Goal: Information Seeking & Learning: Learn about a topic

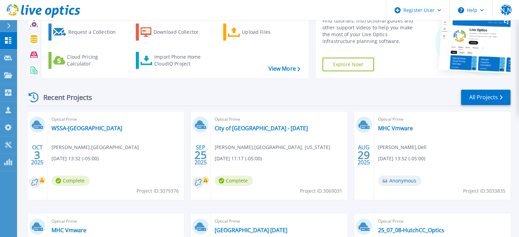
scroll to position [36, 0]
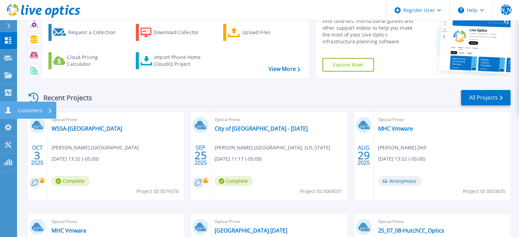
click at [11, 114] on link "Customers Customers" at bounding box center [8, 110] width 17 height 17
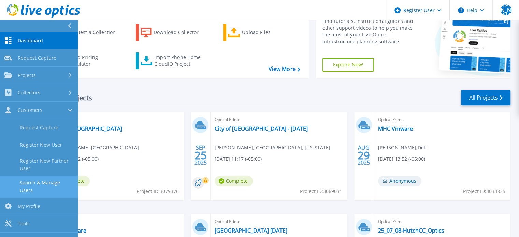
click at [43, 191] on link "Search & Manage Users" at bounding box center [39, 187] width 78 height 22
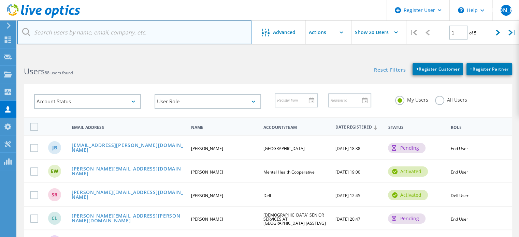
click at [106, 33] on input "text" at bounding box center [134, 32] width 234 height 24
click at [85, 36] on input "text" at bounding box center [134, 32] width 234 height 24
paste input "scott.leblanc@jeffersoncountytx.gov."
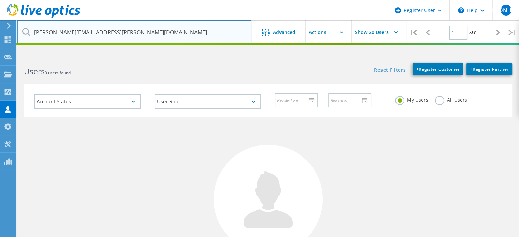
type input "scott.leblanc@jeffersoncountytx.gov"
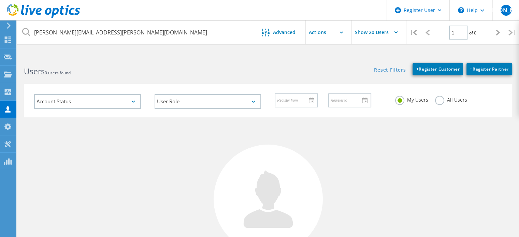
click at [441, 102] on label "All Users" at bounding box center [451, 99] width 32 height 6
click at [0, 0] on input "All Users" at bounding box center [0, 0] width 0 height 0
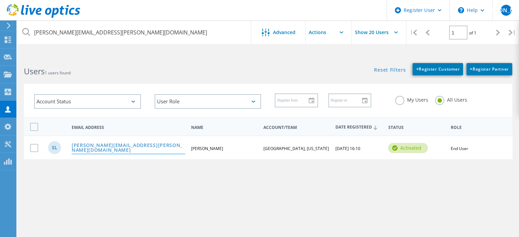
click at [149, 144] on link "scott.leblanc@jeffersoncountytx.gov" at bounding box center [129, 148] width 114 height 11
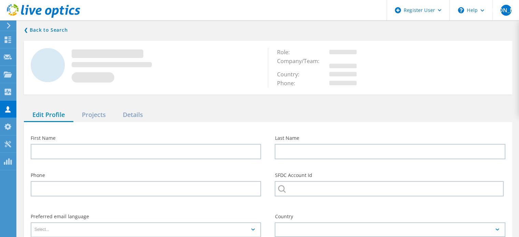
type input "Scott"
type input "LeBlanc"
type input "JEFFERSON COUNTY, TEXAS"
type input "English"
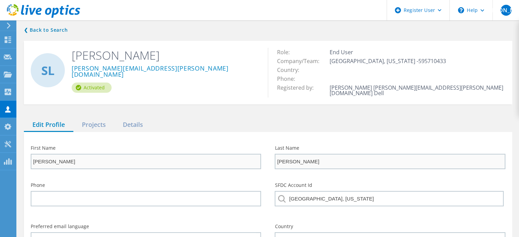
scroll to position [77, 0]
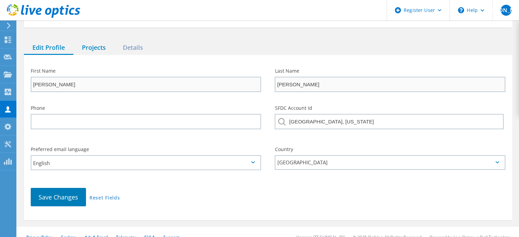
click at [95, 44] on div "Projects" at bounding box center [93, 48] width 41 height 14
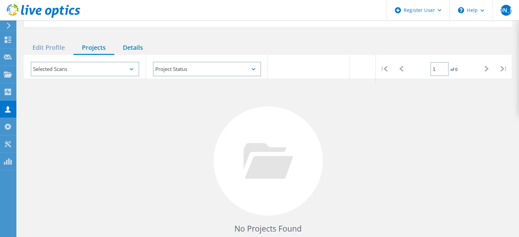
click at [136, 46] on div "Details" at bounding box center [132, 48] width 37 height 14
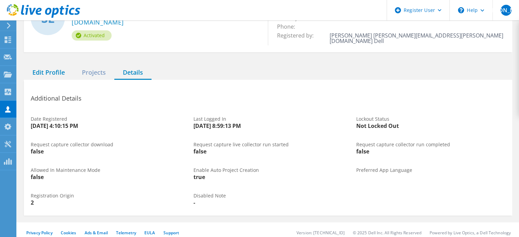
click at [60, 72] on div "Edit Profile" at bounding box center [48, 73] width 49 height 14
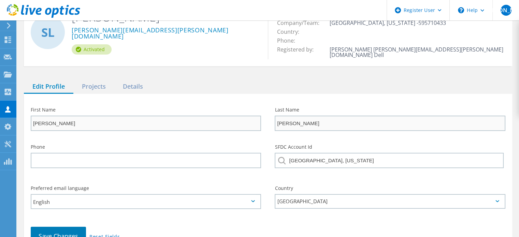
scroll to position [0, 0]
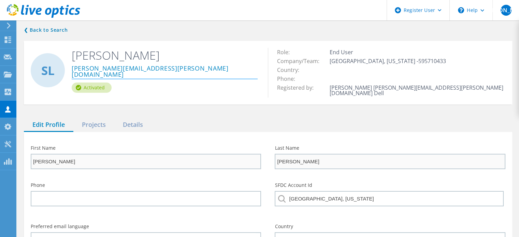
click at [145, 68] on link "scott.leblanc@jeffersoncountytx.gov" at bounding box center [165, 71] width 186 height 13
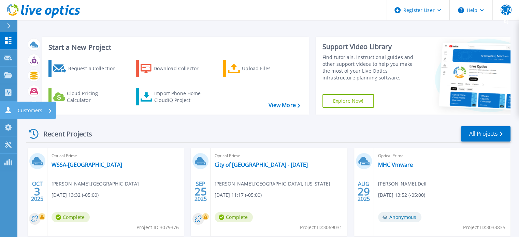
click at [10, 104] on link "Customers Customers" at bounding box center [8, 110] width 17 height 17
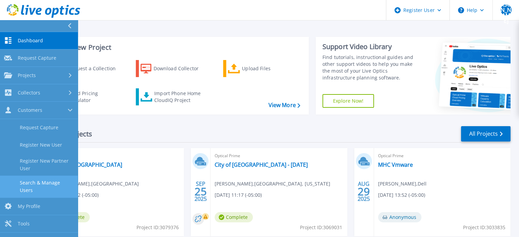
click at [46, 183] on link "Search & Manage Users" at bounding box center [39, 187] width 78 height 22
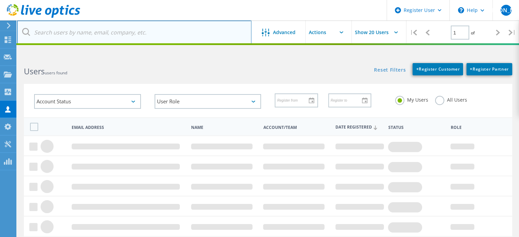
click at [164, 41] on input "text" at bounding box center [134, 32] width 234 height 24
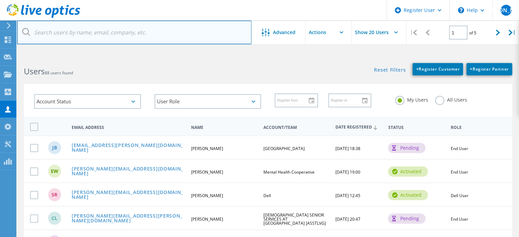
paste input "scott.leblanc@jeffcotx.us"
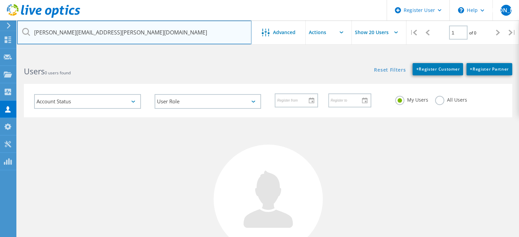
type input "scott.leblanc@jeffcotx.us"
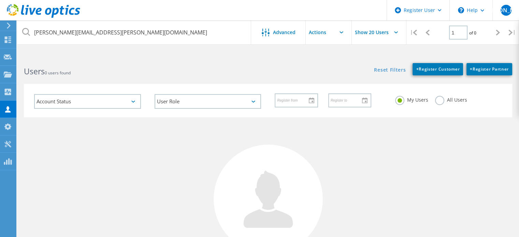
click at [439, 99] on label "All Users" at bounding box center [451, 99] width 32 height 6
click at [0, 0] on input "All Users" at bounding box center [0, 0] width 0 height 0
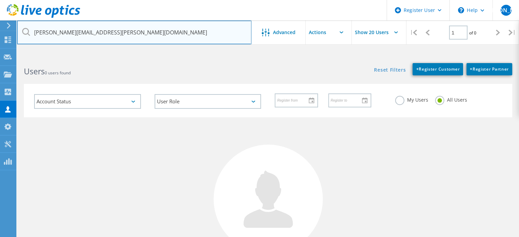
click at [170, 34] on input "scott.leblanc@jeffcotx.us" at bounding box center [134, 32] width 234 height 24
click at [172, 32] on input "[PERSON_NAME][EMAIL_ADDRESS][PERSON_NAME][DOMAIN_NAME]" at bounding box center [134, 32] width 234 height 24
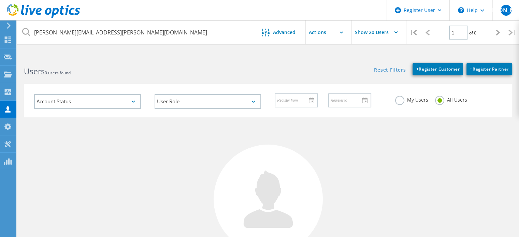
click at [286, 91] on div at bounding box center [328, 100] width 120 height 27
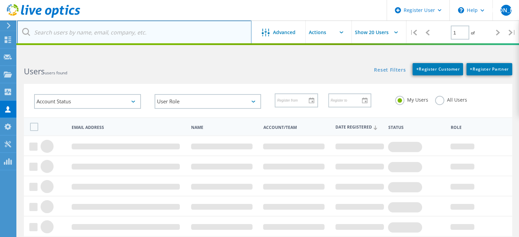
click at [106, 29] on input "text" at bounding box center [134, 32] width 234 height 24
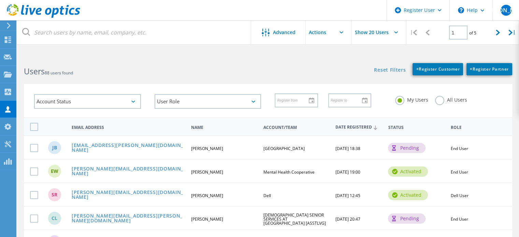
click at [436, 97] on label "All Users" at bounding box center [451, 99] width 32 height 6
click at [0, 0] on input "All Users" at bounding box center [0, 0] width 0 height 0
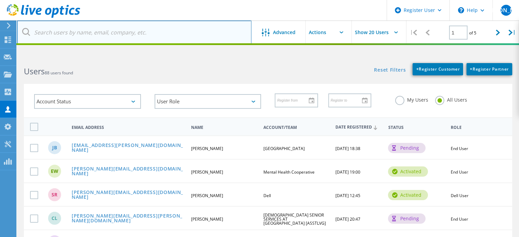
click at [165, 30] on input "text" at bounding box center [134, 32] width 234 height 24
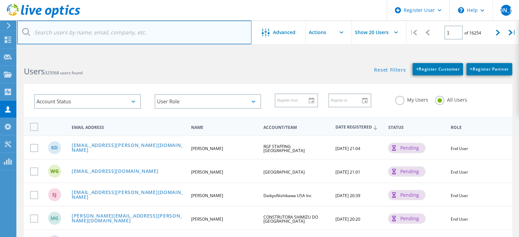
paste input "scott.leblanc@jeffcotx.us"
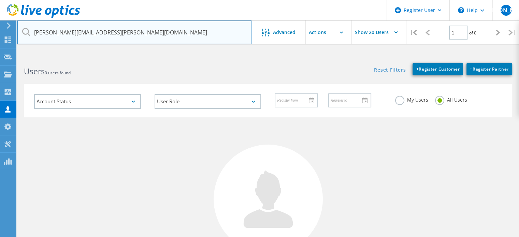
type input "scott.leblanc@jeffcotx.us"
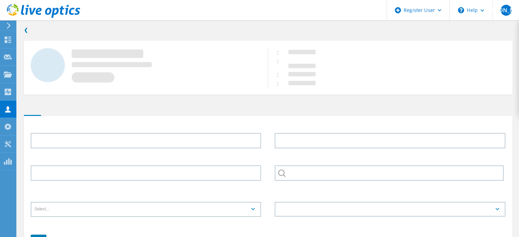
type input "[PERSON_NAME]"
type input "[GEOGRAPHIC_DATA], [US_STATE]"
type input "English"
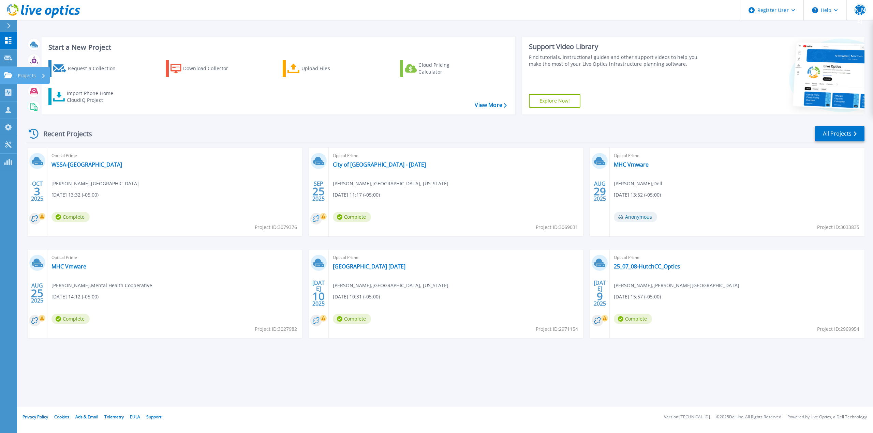
click at [3, 76] on link "Projects Projects" at bounding box center [8, 75] width 17 height 17
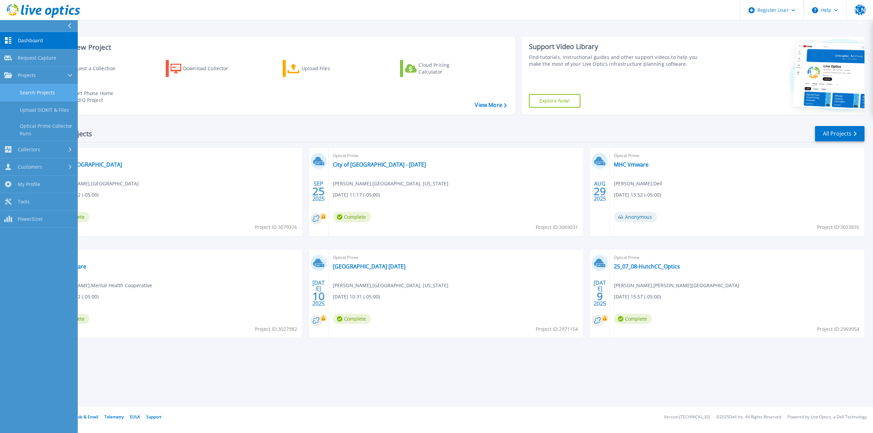
click at [43, 99] on link "Search Projects" at bounding box center [39, 92] width 78 height 17
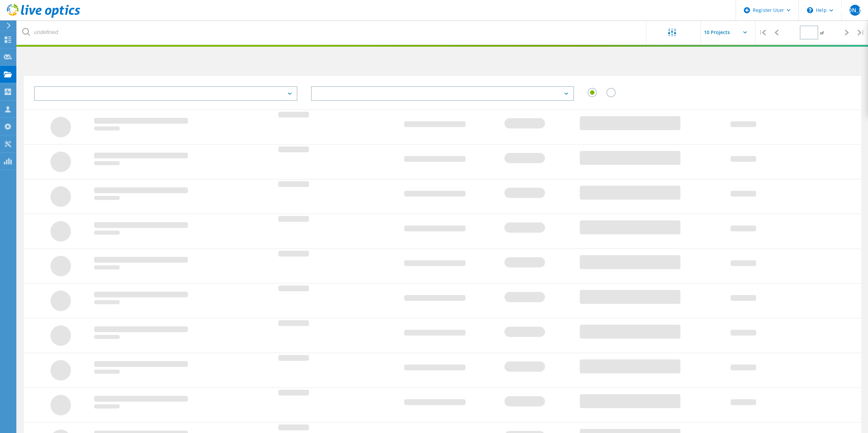
type input "1"
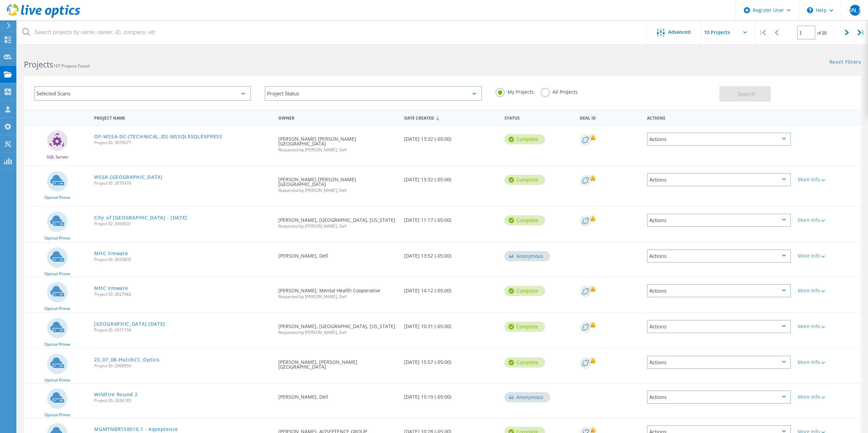
click at [549, 92] on label "All Projects" at bounding box center [558, 91] width 37 height 6
click at [0, 0] on input "All Projects" at bounding box center [0, 0] width 0 height 0
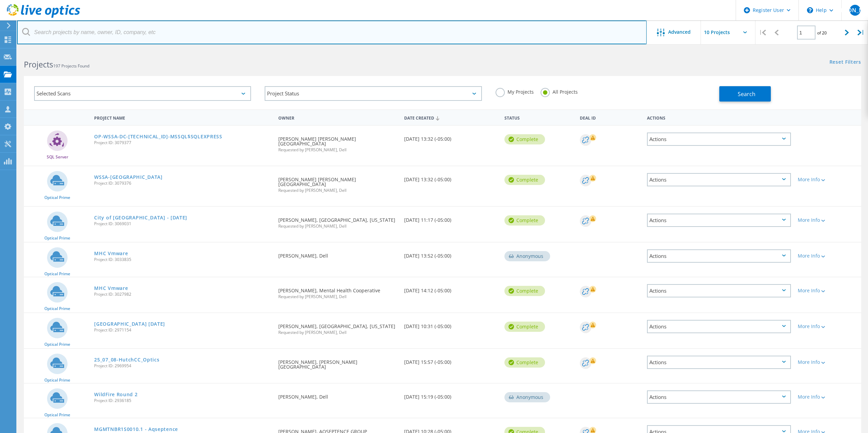
click at [367, 30] on input "text" at bounding box center [331, 32] width 629 height 24
paste input "[PERSON_NAME][EMAIL_ADDRESS][DOMAIN_NAME]"
type input "[PERSON_NAME][EMAIL_ADDRESS][DOMAIN_NAME]"
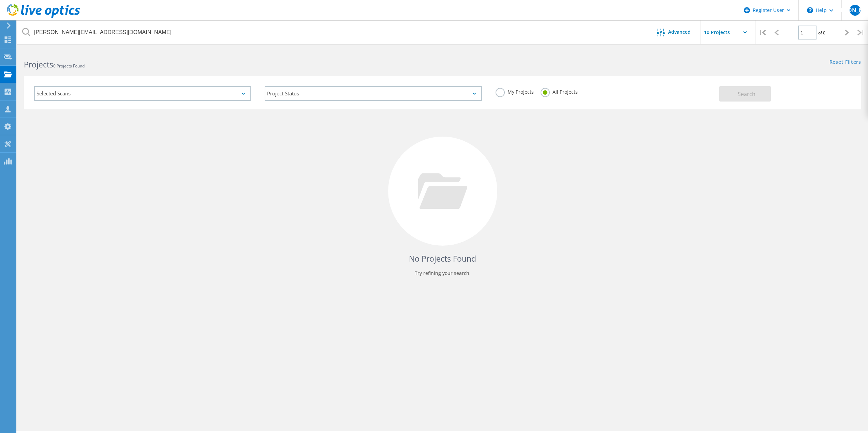
click at [504, 91] on label "My Projects" at bounding box center [514, 91] width 38 height 6
click at [0, 0] on input "My Projects" at bounding box center [0, 0] width 0 height 0
click at [738, 92] on span "Search" at bounding box center [747, 94] width 18 height 8
click at [549, 90] on label "All Projects" at bounding box center [558, 91] width 37 height 6
click at [0, 0] on input "All Projects" at bounding box center [0, 0] width 0 height 0
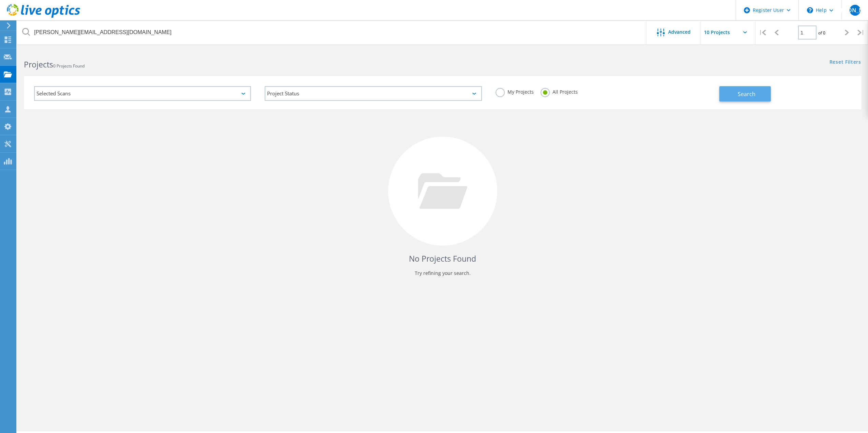
click at [743, 90] on span "Search" at bounding box center [747, 94] width 18 height 8
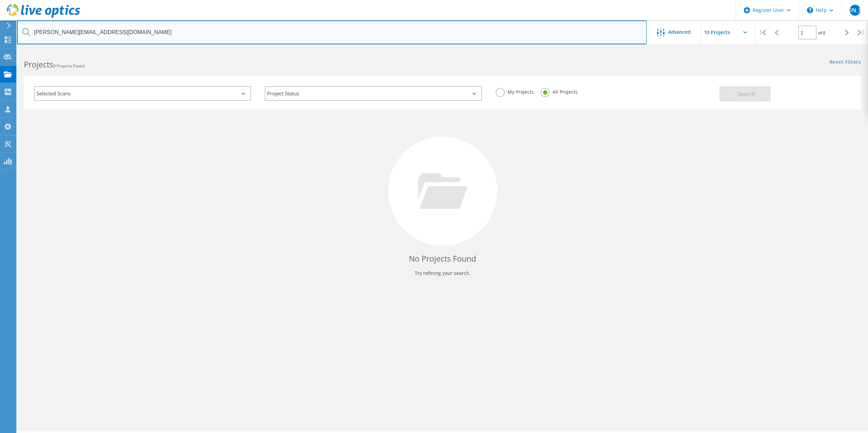
click at [351, 30] on input "justin_denton@ivcc.edu" at bounding box center [331, 32] width 629 height 24
type input "IVCC"
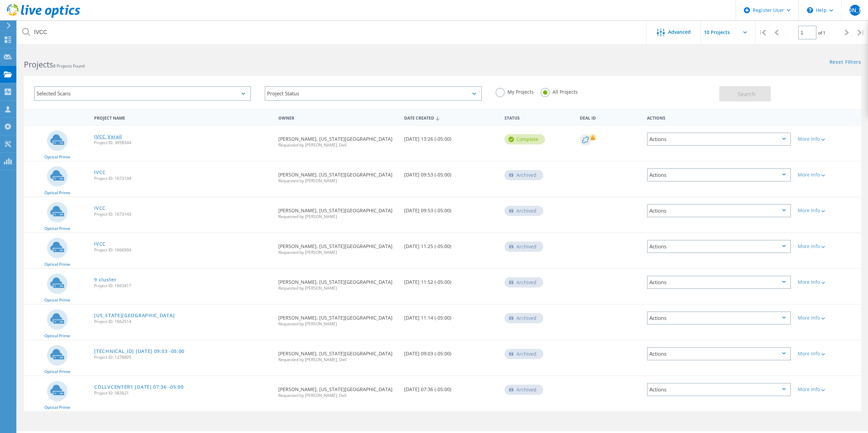
click at [112, 138] on link "IVCC Vxrail" at bounding box center [108, 136] width 28 height 5
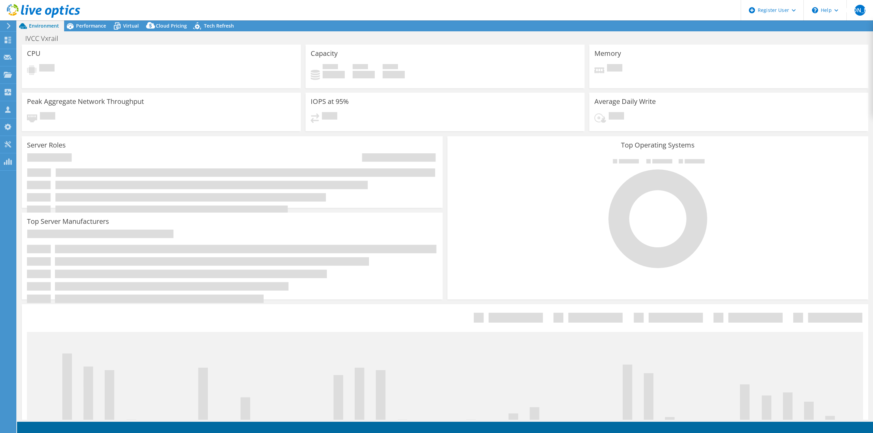
select select "USD"
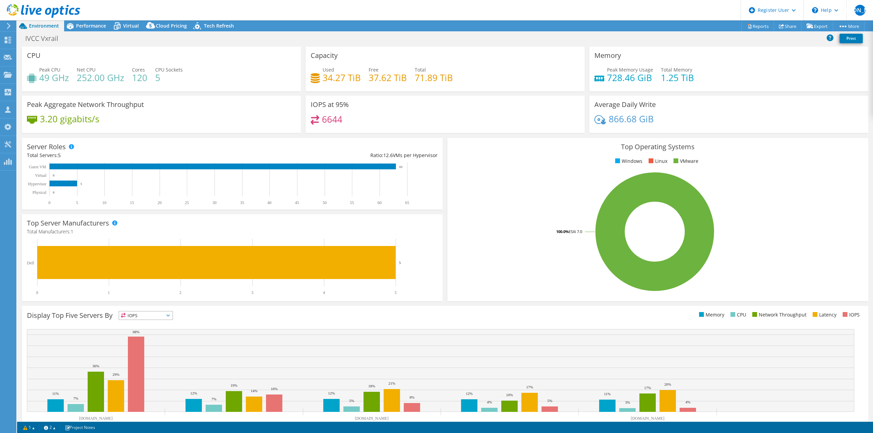
click at [471, 190] on rect at bounding box center [655, 231] width 404 height 119
click at [84, 22] on div "Performance" at bounding box center [87, 25] width 47 height 11
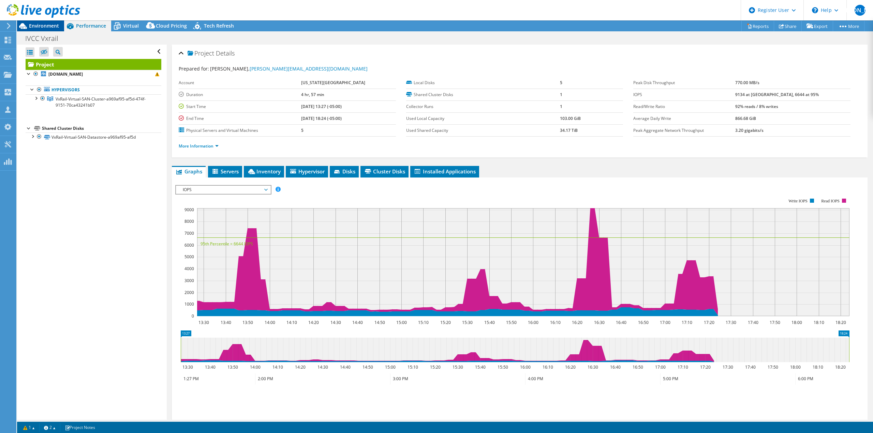
click at [36, 26] on span "Environment" at bounding box center [44, 26] width 30 height 6
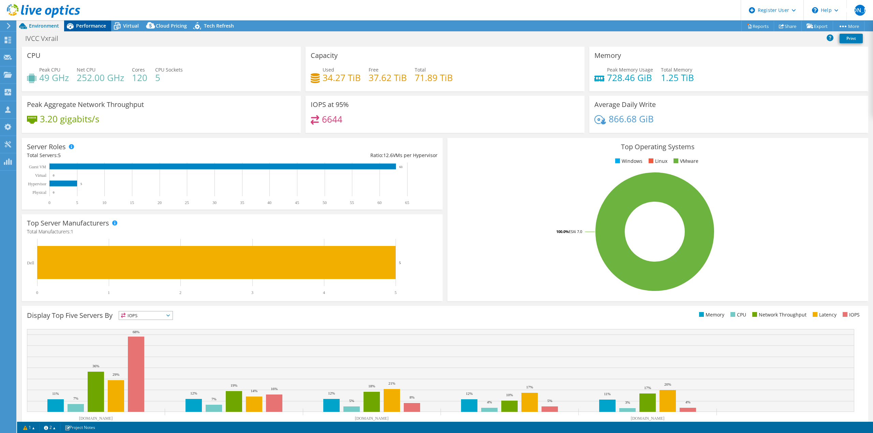
click at [78, 26] on span "Performance" at bounding box center [91, 26] width 30 height 6
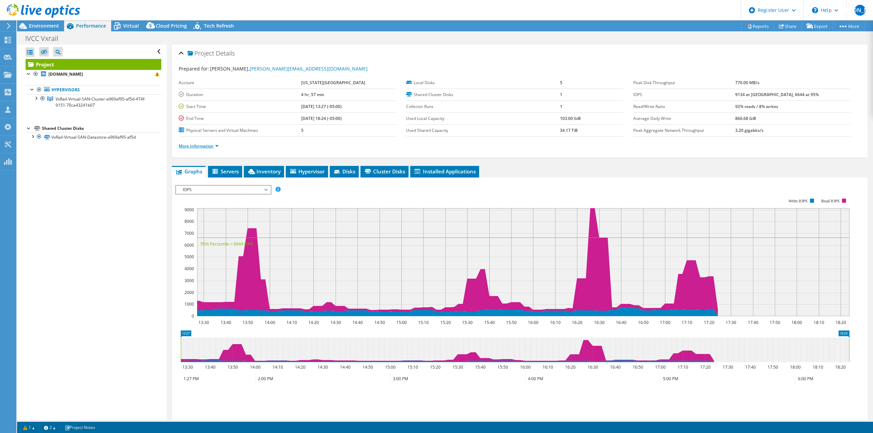
click at [205, 147] on link "More Information" at bounding box center [199, 146] width 40 height 6
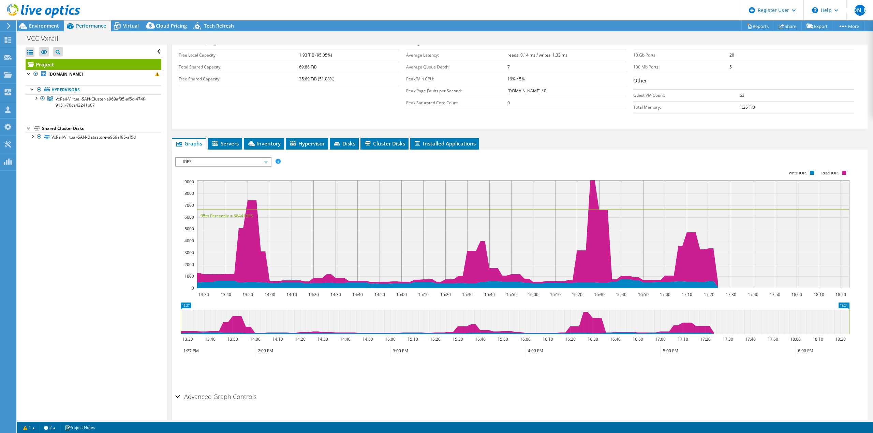
scroll to position [136, 0]
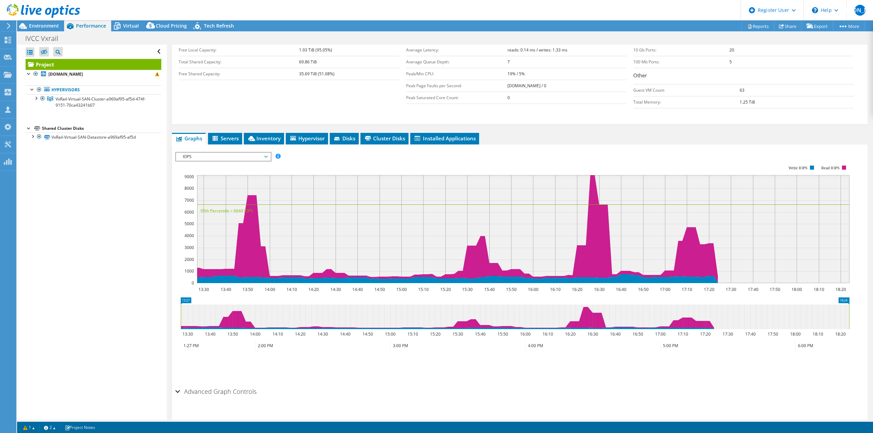
click at [240, 161] on div "IOPS IOPS Disk Throughput IO Size Latency Queue Depth CPU Percentage Memory Pag…" at bounding box center [223, 157] width 96 height 10
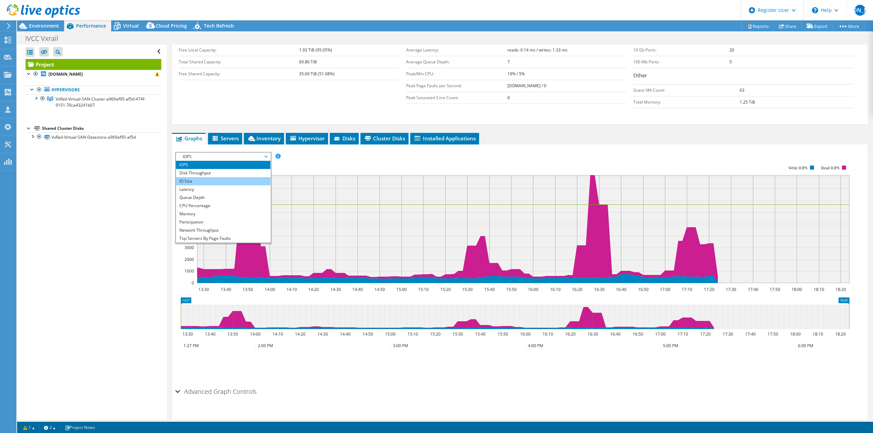
click at [224, 178] on li "IO Size" at bounding box center [223, 181] width 94 height 8
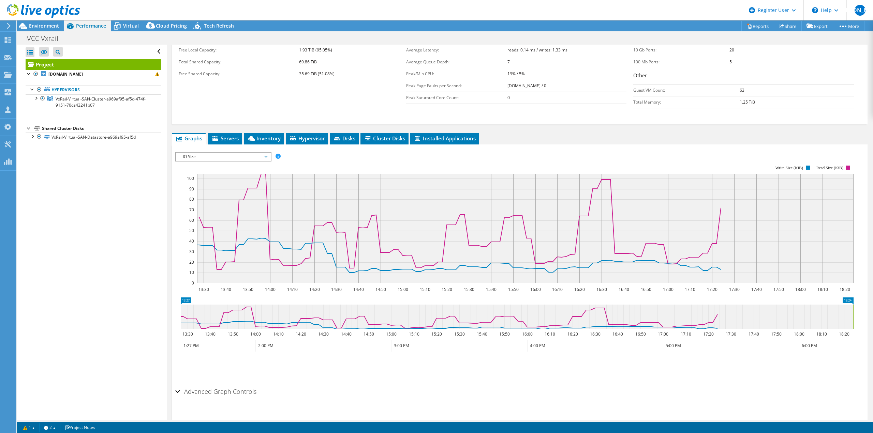
click at [218, 158] on span "IO Size" at bounding box center [223, 157] width 88 height 8
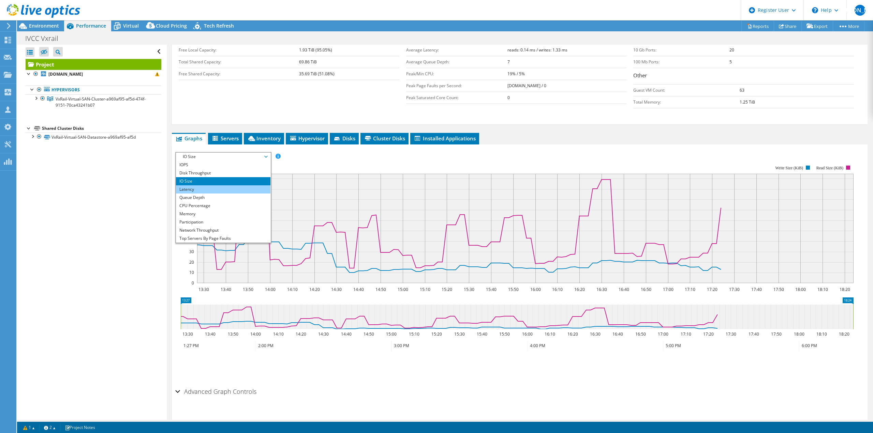
click at [207, 192] on li "Latency" at bounding box center [223, 190] width 94 height 8
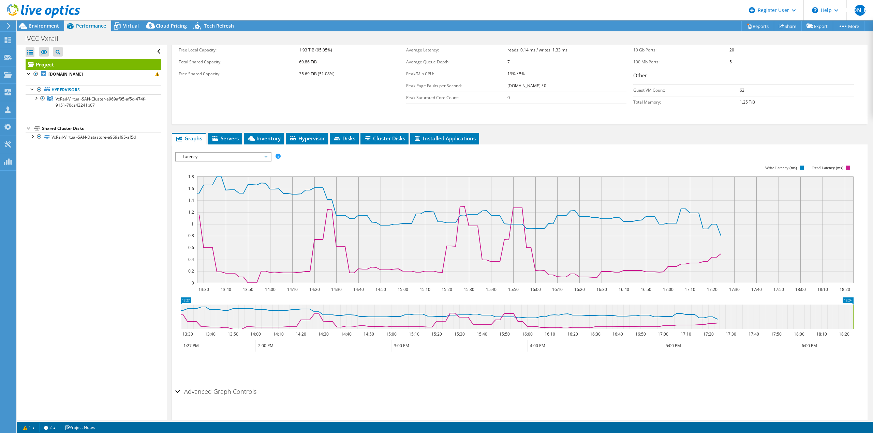
click at [223, 154] on span "Latency" at bounding box center [223, 157] width 88 height 8
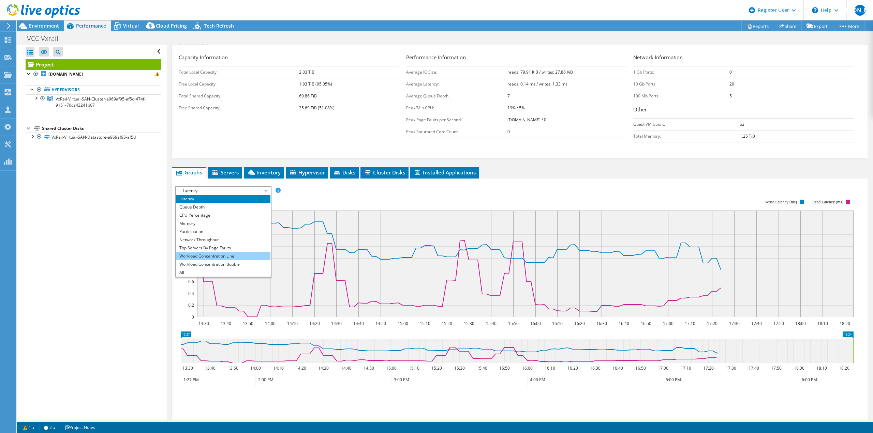
scroll to position [148, 0]
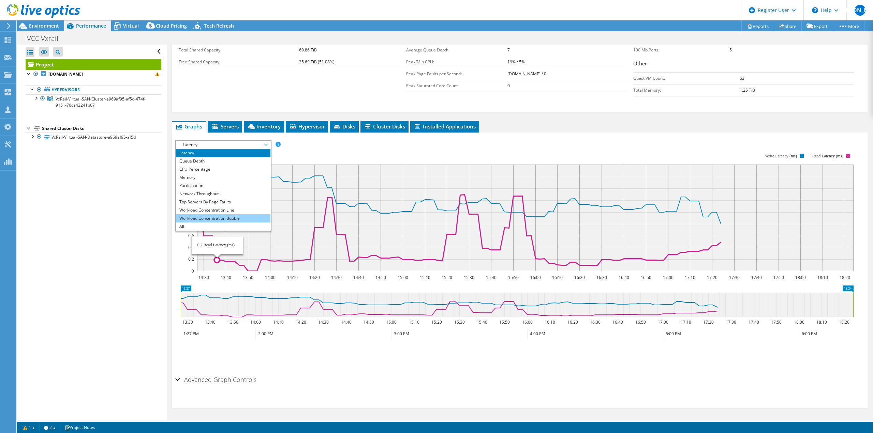
click at [227, 218] on li "Workload Concentration Bubble" at bounding box center [223, 218] width 94 height 8
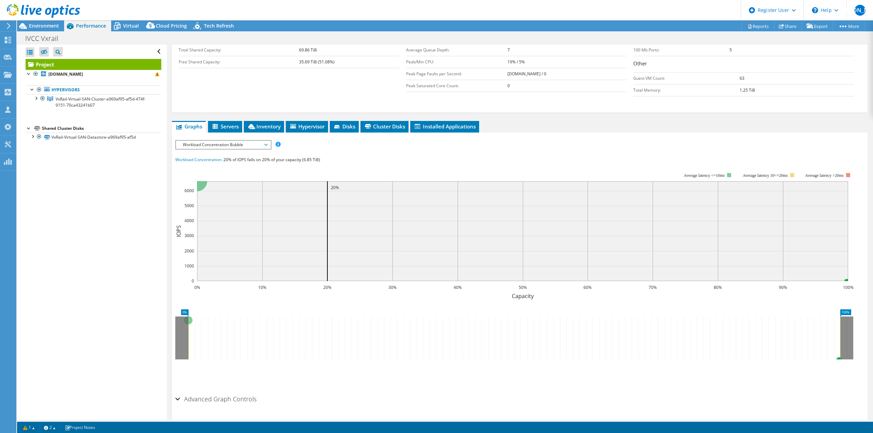
click at [221, 150] on div "IOPS Disk Throughput IO Size Latency Queue Depth CPU Percentage Memory Page Fau…" at bounding box center [519, 266] width 689 height 252
click at [221, 147] on span "Workload Concentration Bubble" at bounding box center [223, 145] width 88 height 8
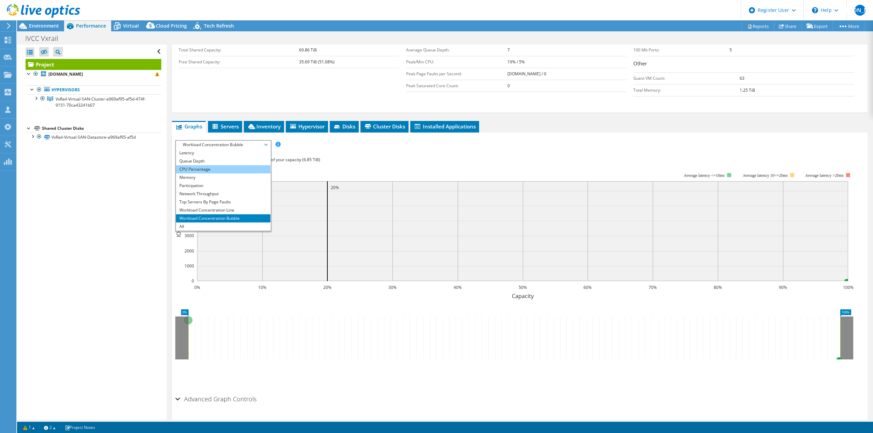
click at [226, 169] on li "CPU Percentage" at bounding box center [223, 169] width 94 height 8
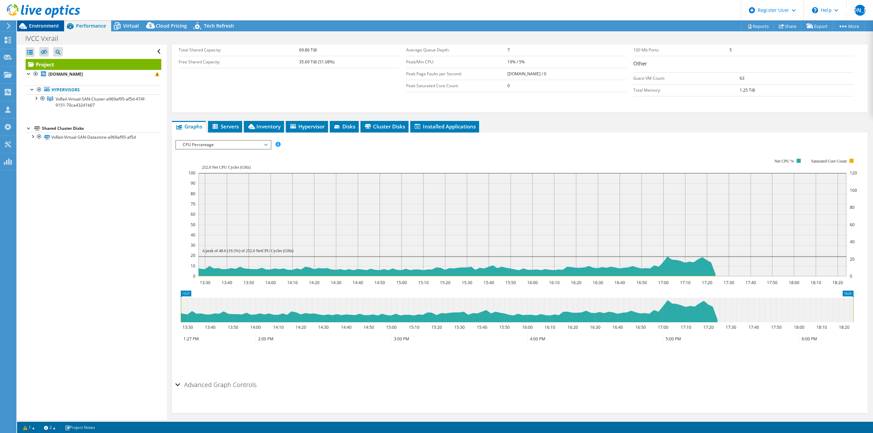
click at [57, 26] on span "Environment" at bounding box center [44, 26] width 30 height 6
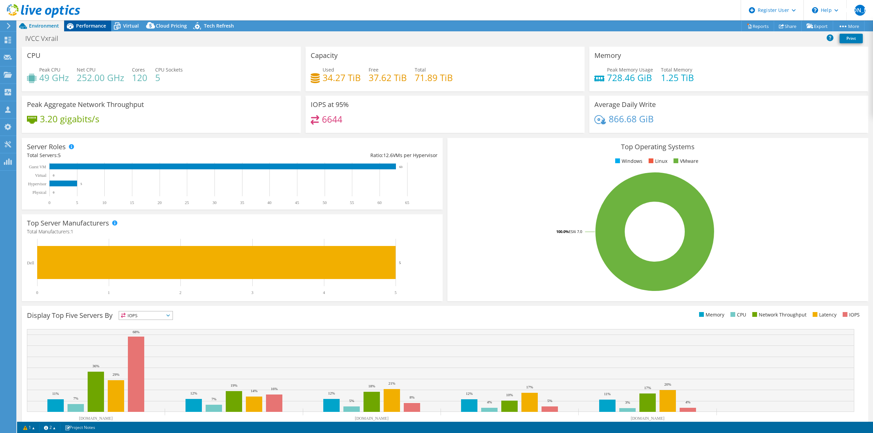
click at [87, 28] on span "Performance" at bounding box center [91, 26] width 30 height 6
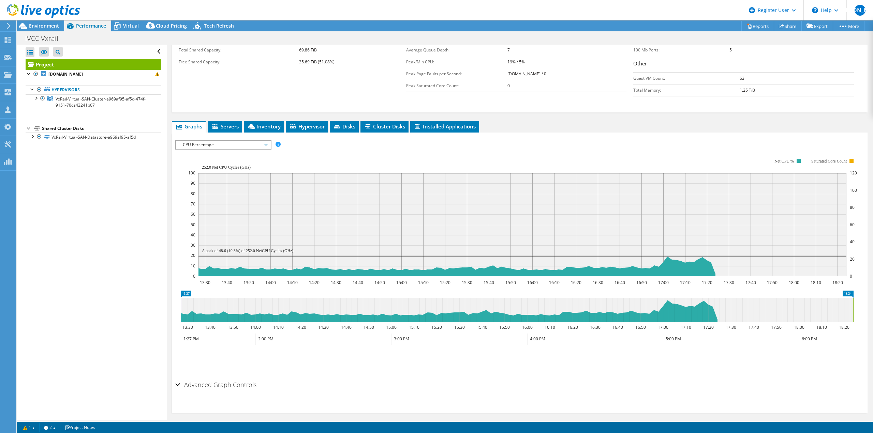
click at [237, 143] on span "CPU Percentage" at bounding box center [223, 145] width 88 height 8
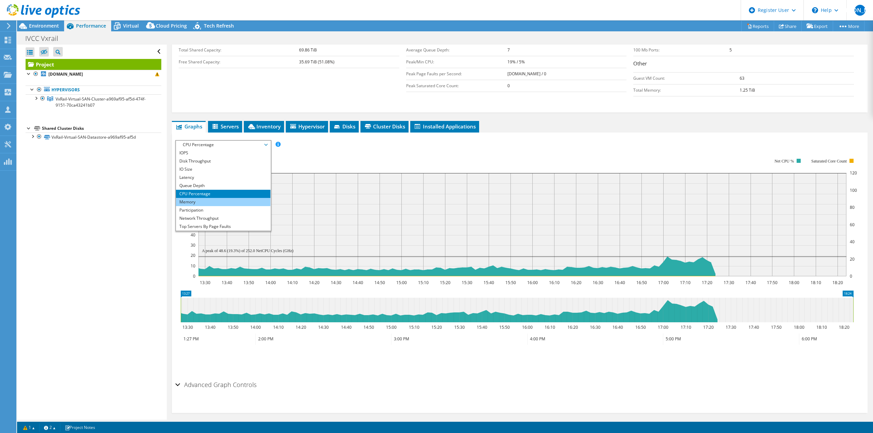
scroll to position [114, 0]
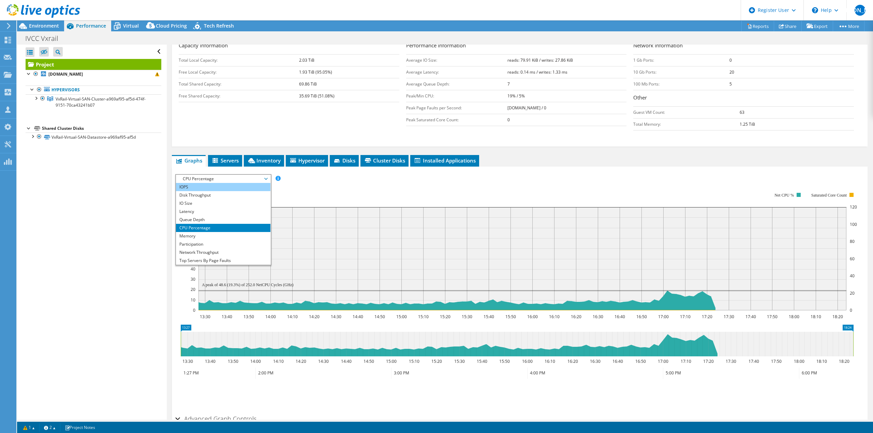
click at [220, 190] on li "IOPS" at bounding box center [223, 187] width 94 height 8
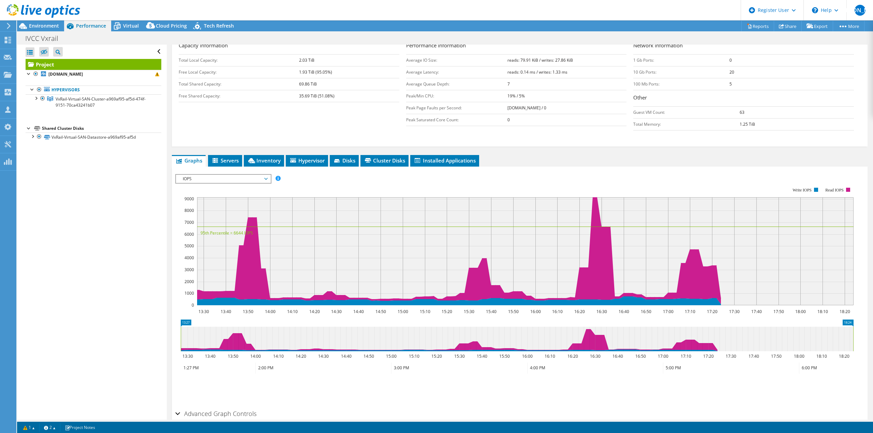
click at [207, 181] on span "IOPS" at bounding box center [223, 179] width 88 height 8
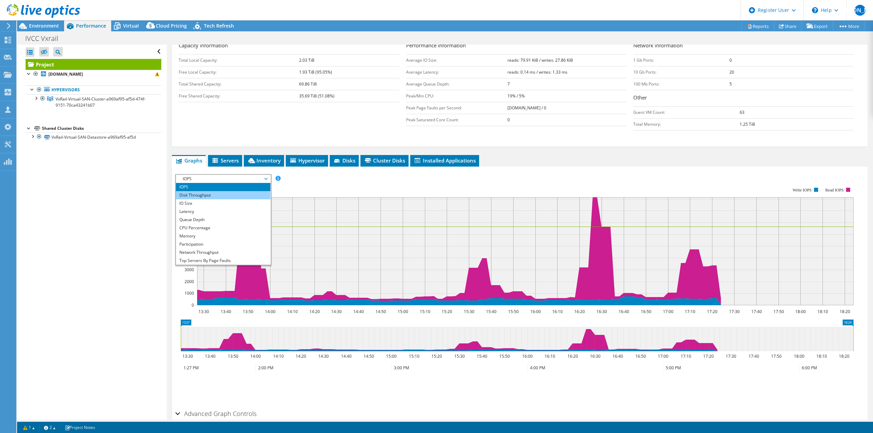
click at [202, 196] on li "Disk Throughput" at bounding box center [223, 195] width 94 height 8
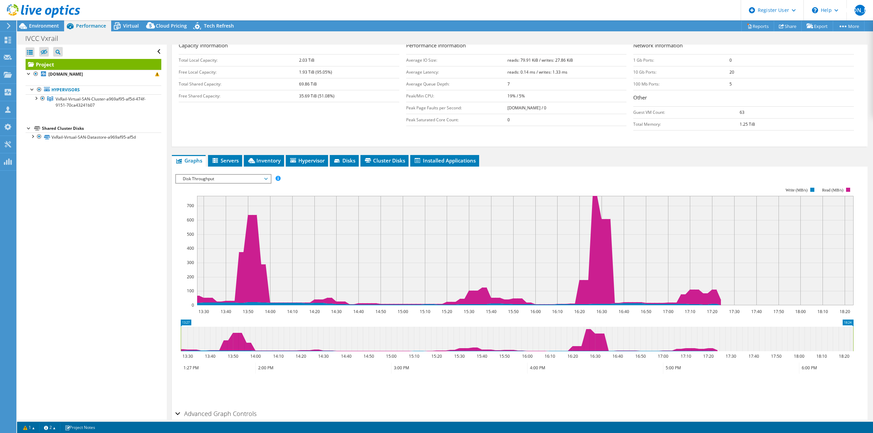
click at [301, 178] on rect at bounding box center [514, 246] width 678 height 136
click at [235, 158] on span "Servers" at bounding box center [224, 160] width 27 height 7
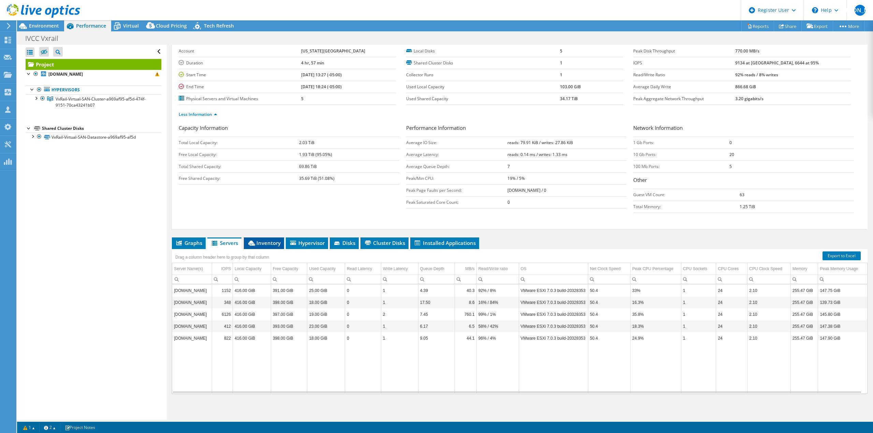
click at [264, 241] on span "Inventory" at bounding box center [263, 243] width 33 height 7
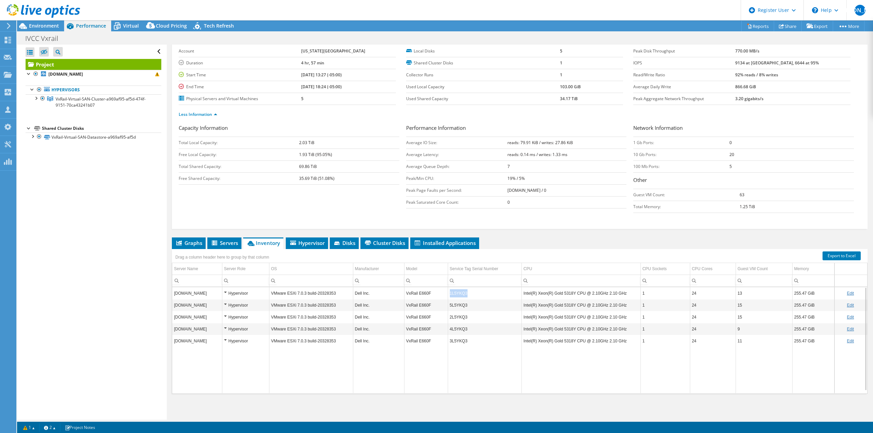
copy td "1L5YKQ3"
drag, startPoint x: 465, startPoint y: 294, endPoint x: 448, endPoint y: 294, distance: 16.7
click at [448, 294] on td "1L5YKQ3" at bounding box center [485, 293] width 74 height 12
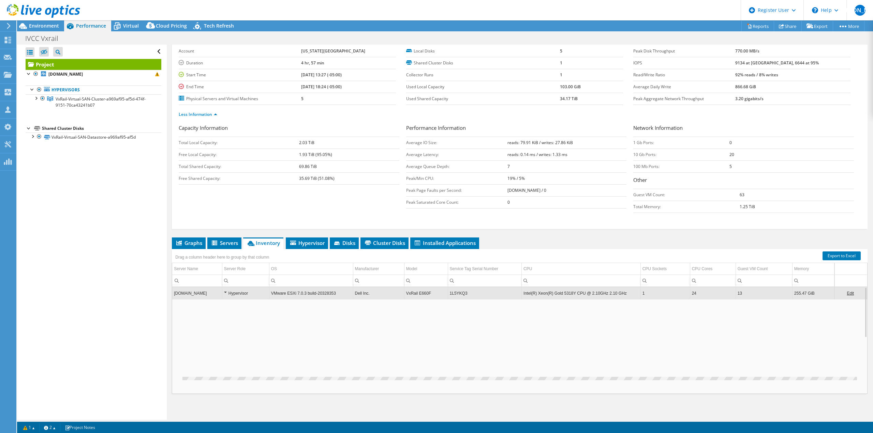
click at [448, 294] on td "1L5YKQ3" at bounding box center [485, 293] width 74 height 12
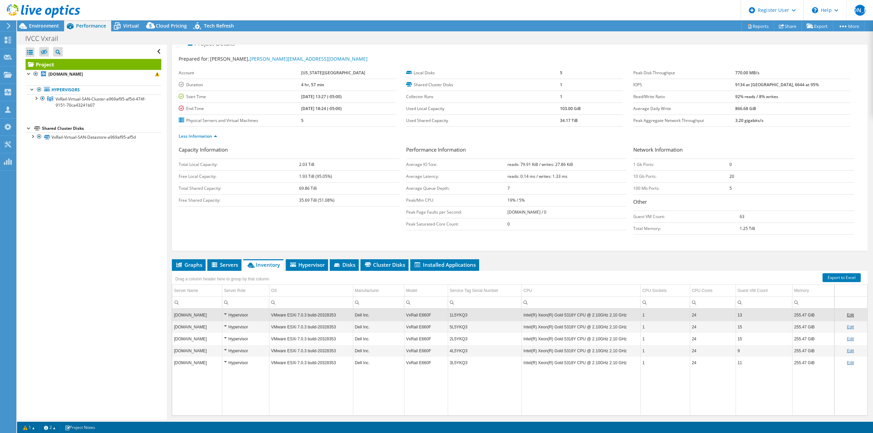
scroll to position [0, 0]
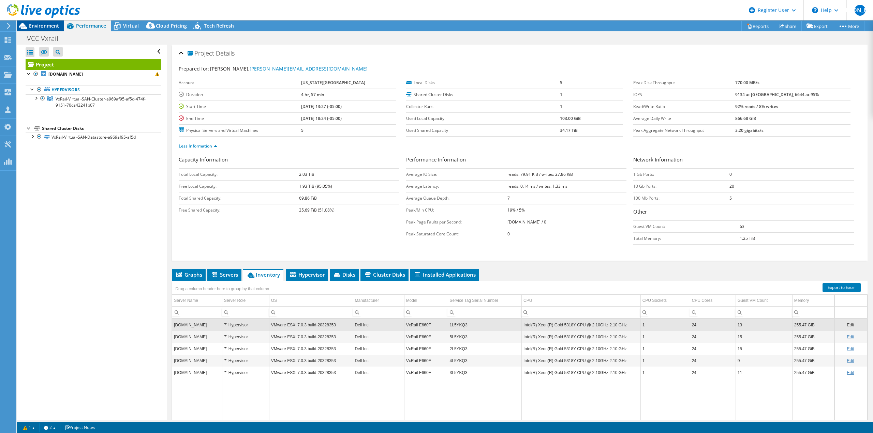
click at [56, 25] on span "Environment" at bounding box center [44, 26] width 30 height 6
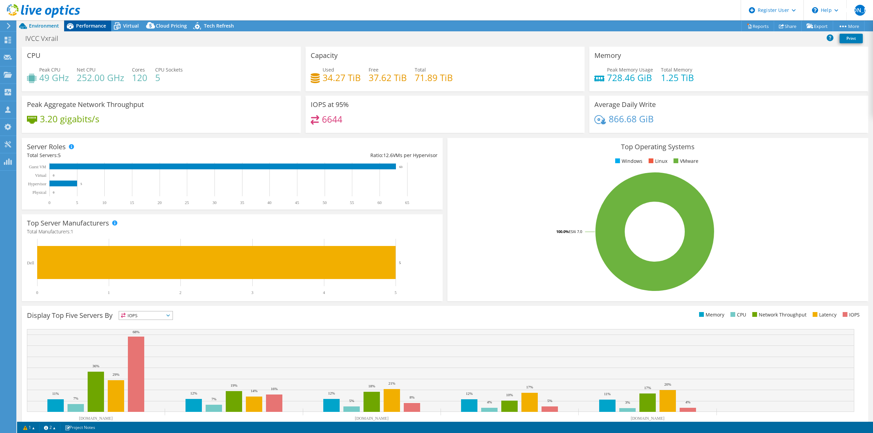
click at [89, 26] on span "Performance" at bounding box center [91, 26] width 30 height 6
